Goal: Information Seeking & Learning: Learn about a topic

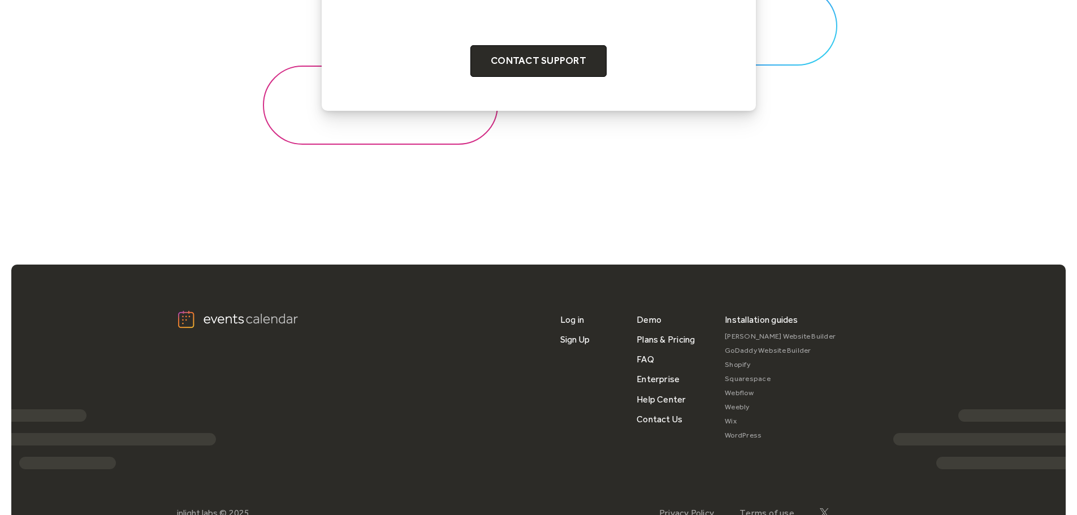
scroll to position [1431, 0]
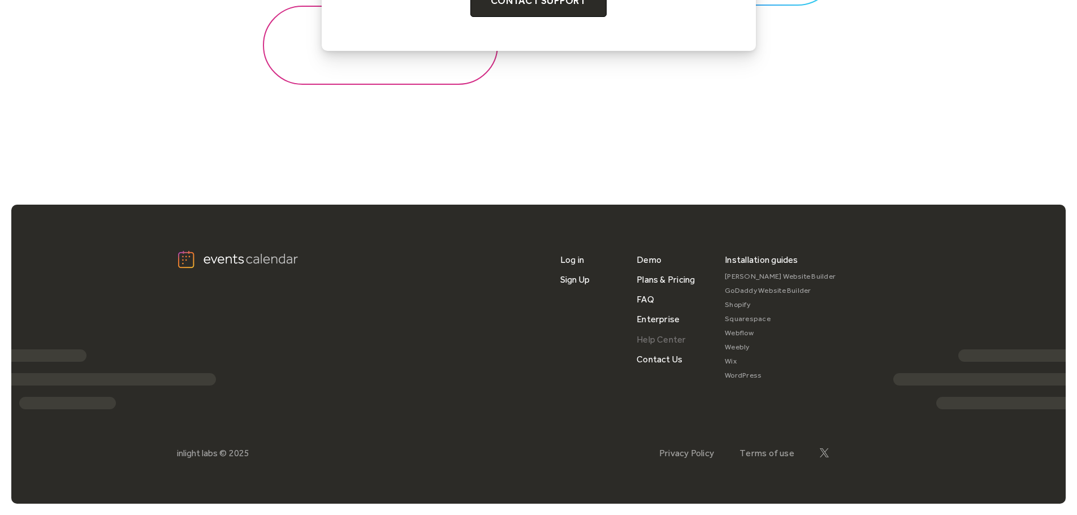
click at [657, 337] on link "Help Center" at bounding box center [662, 340] width 50 height 20
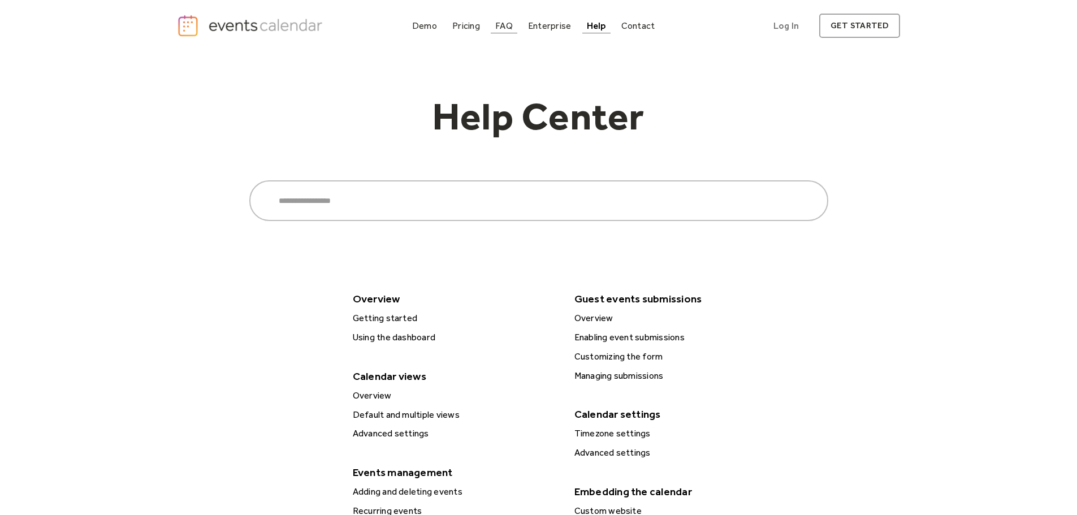
click at [499, 27] on div "FAQ" at bounding box center [504, 26] width 18 height 6
